Goal: Navigation & Orientation: Find specific page/section

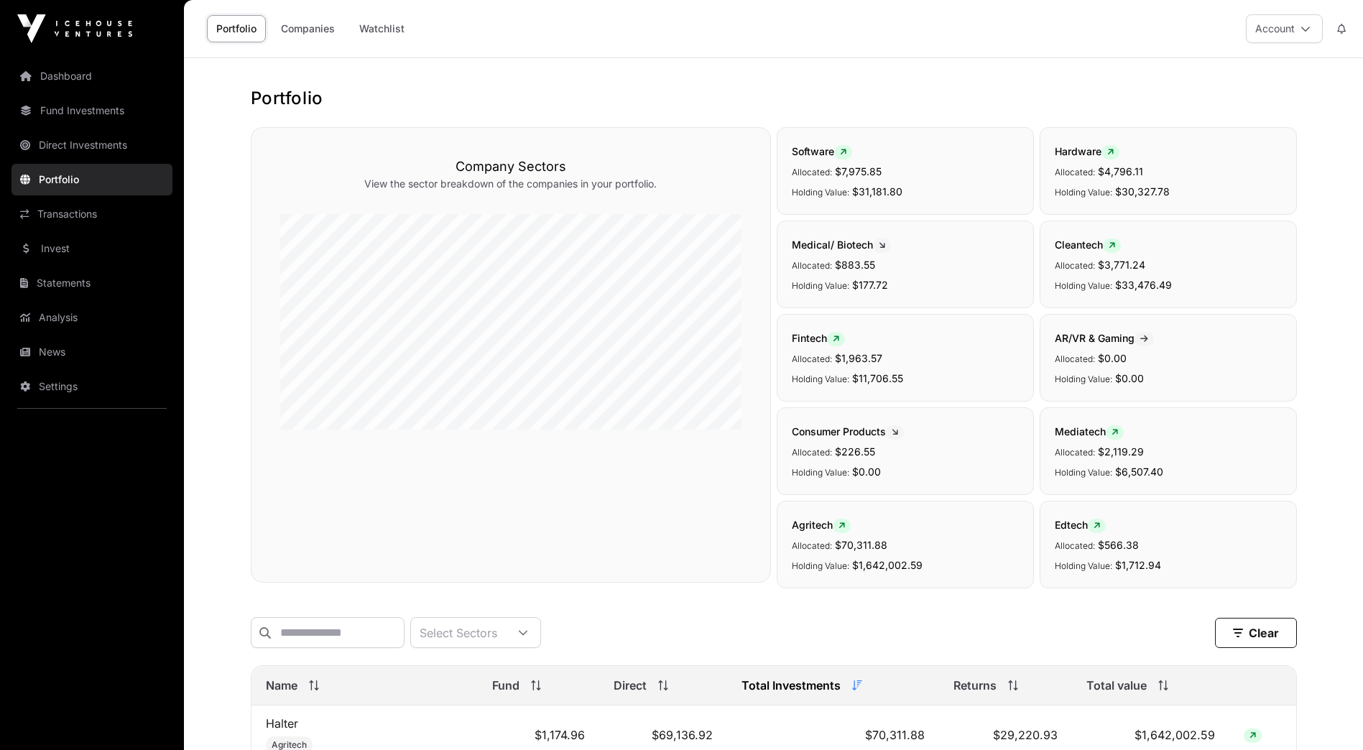
click at [77, 72] on link "Dashboard" at bounding box center [91, 76] width 161 height 32
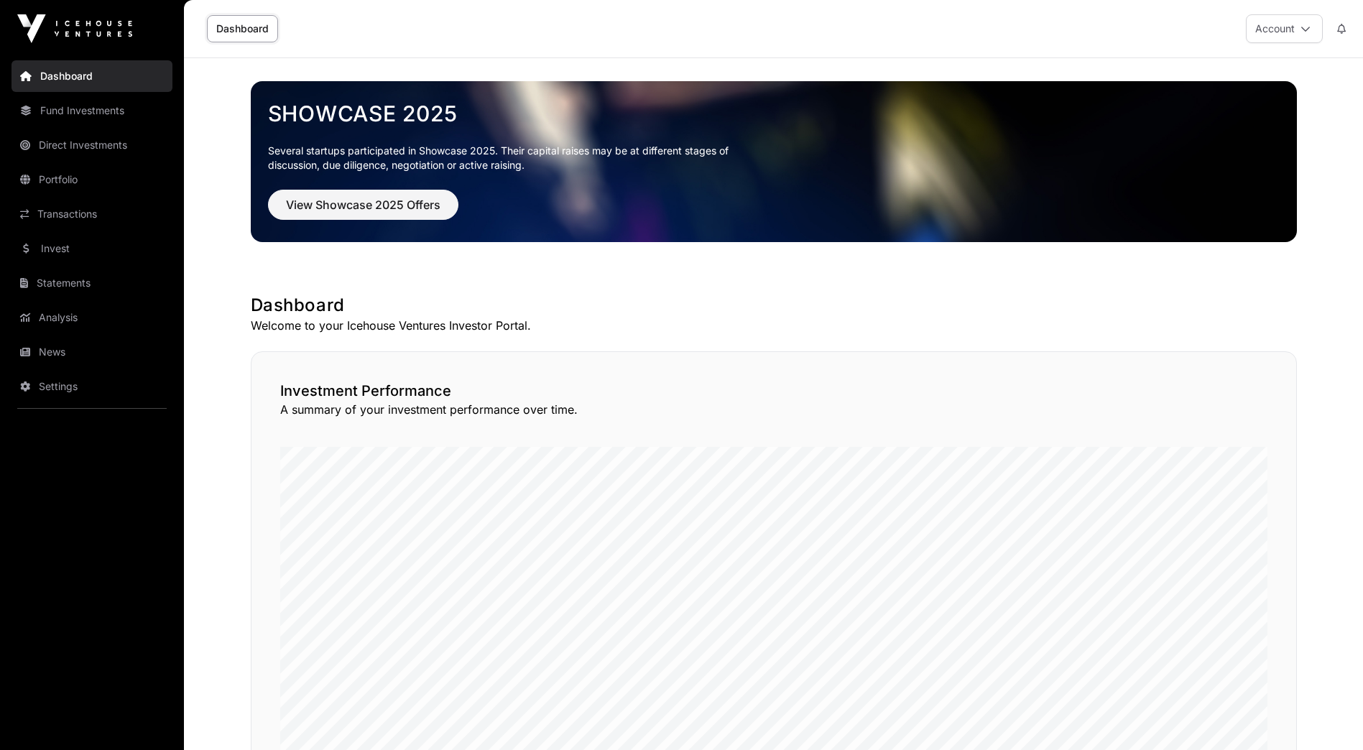
click at [56, 346] on link "News" at bounding box center [91, 352] width 161 height 32
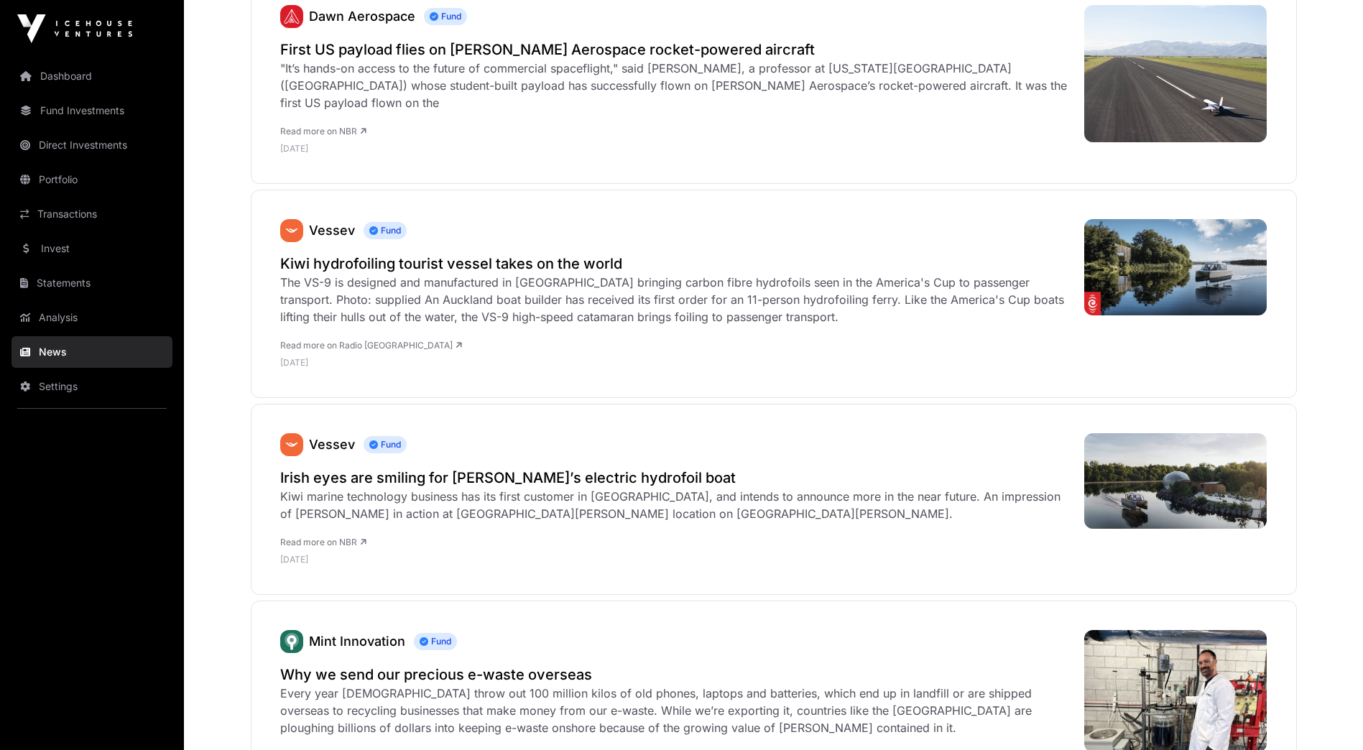
scroll to position [501, 0]
click at [83, 79] on link "Dashboard" at bounding box center [91, 76] width 161 height 32
